Goal: Communication & Community: Share content

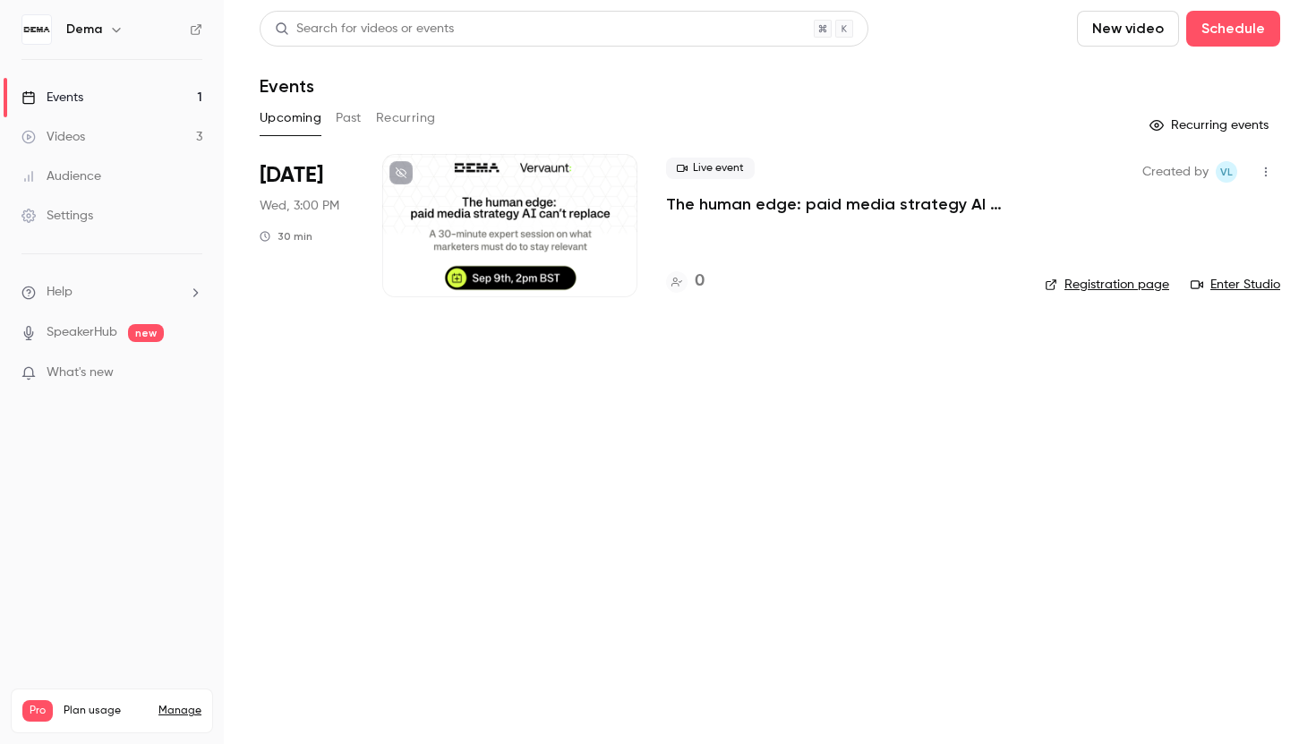
click at [865, 451] on main "Search for videos or events New video Schedule Events Upcoming Past Recurring R…" at bounding box center [770, 372] width 1092 height 744
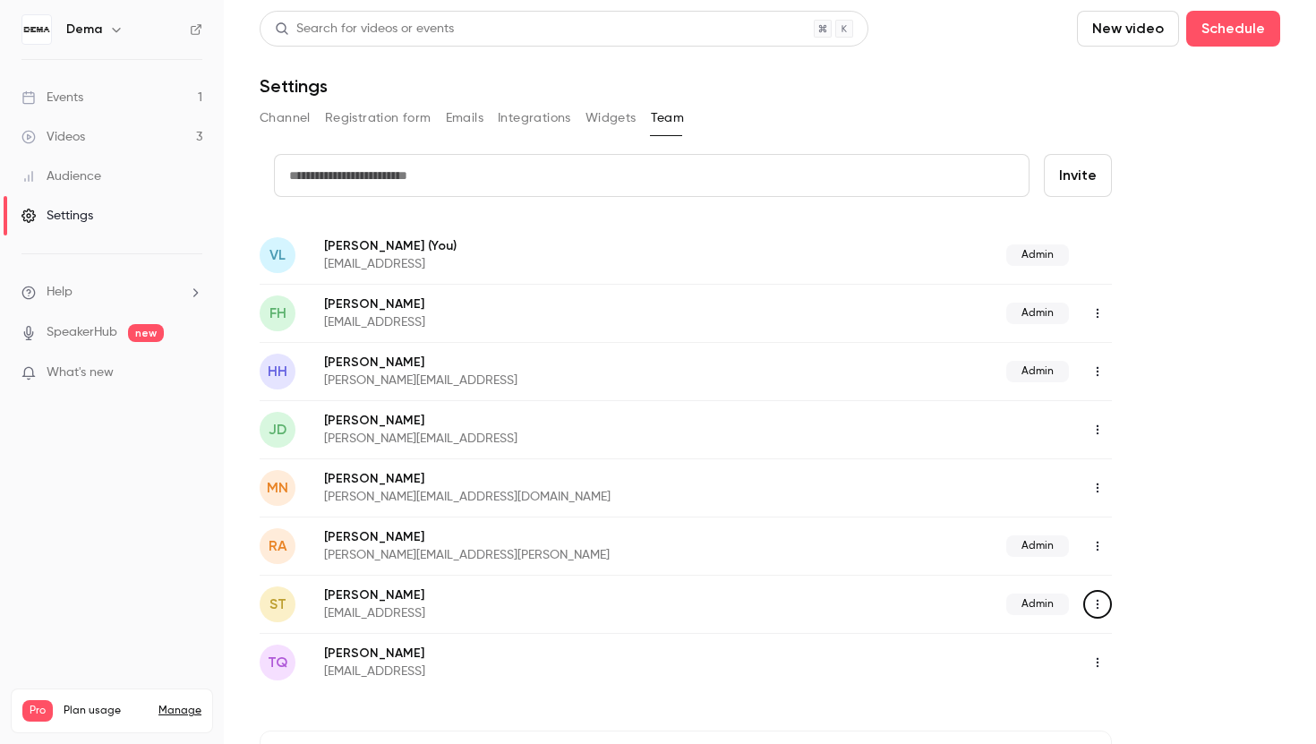
scroll to position [58, 0]
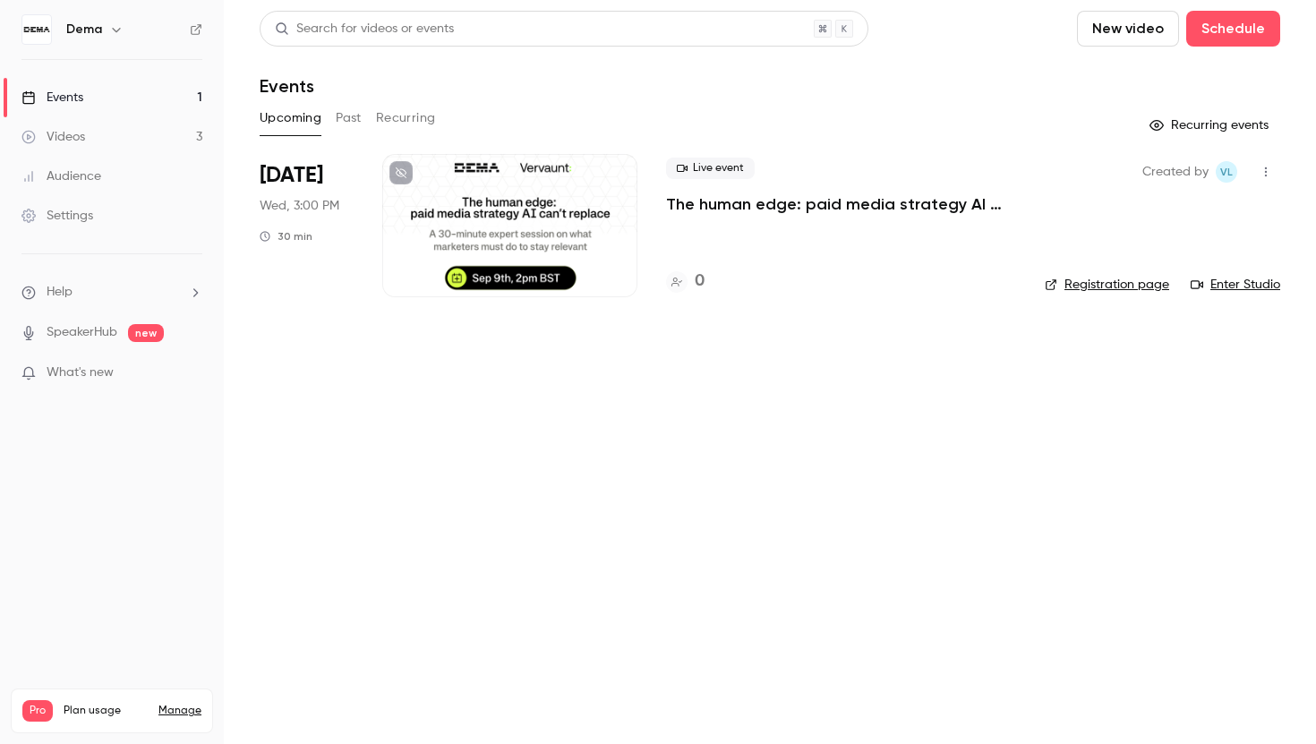
click at [1271, 170] on icon "button" at bounding box center [1266, 172] width 14 height 13
click at [1165, 227] on li "Share" at bounding box center [1182, 217] width 193 height 47
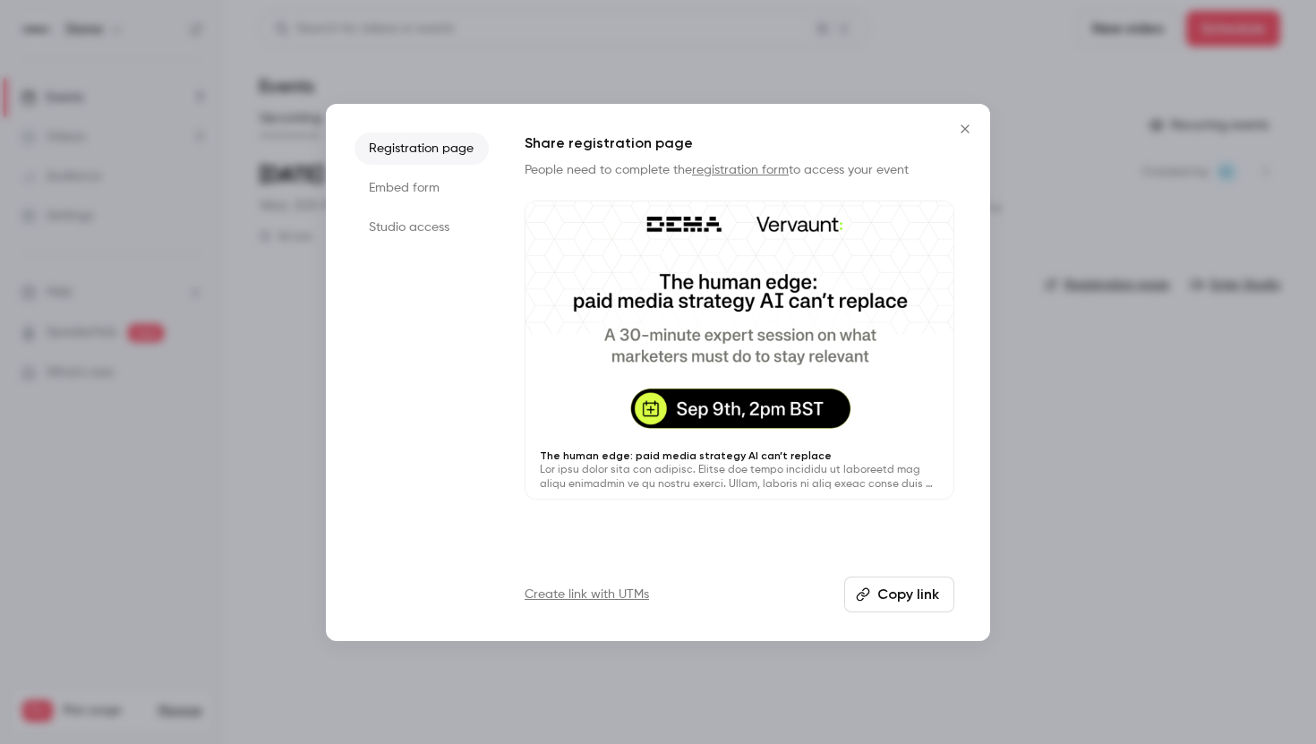
click at [896, 598] on button "Copy link" at bounding box center [899, 595] width 110 height 36
